Goal: Task Accomplishment & Management: Use online tool/utility

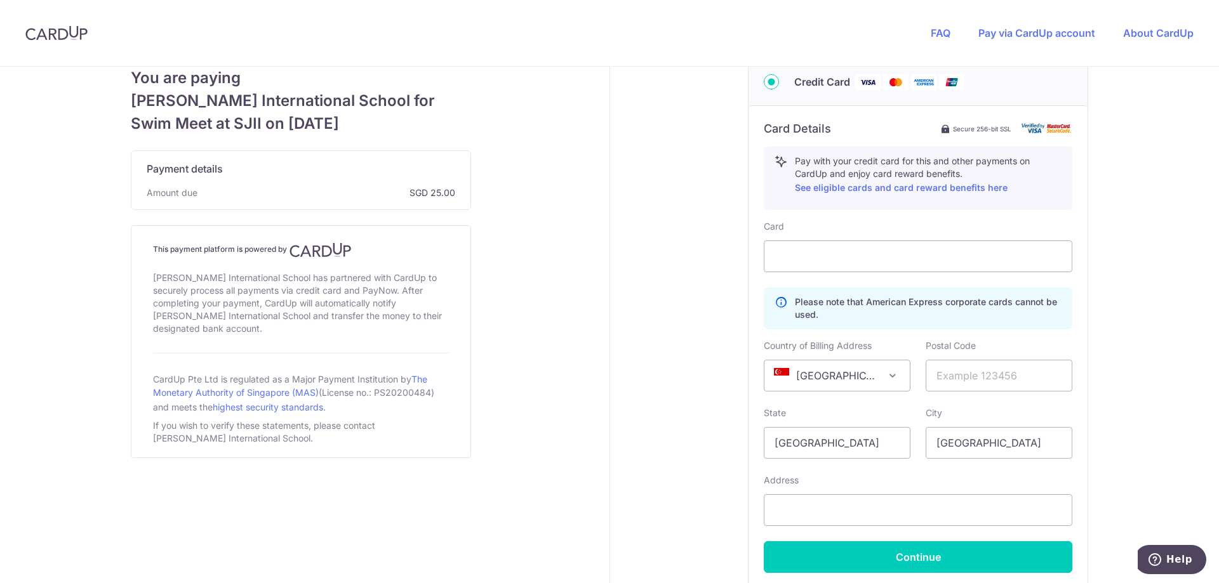
scroll to position [700, 0]
